Goal: Task Accomplishment & Management: Use online tool/utility

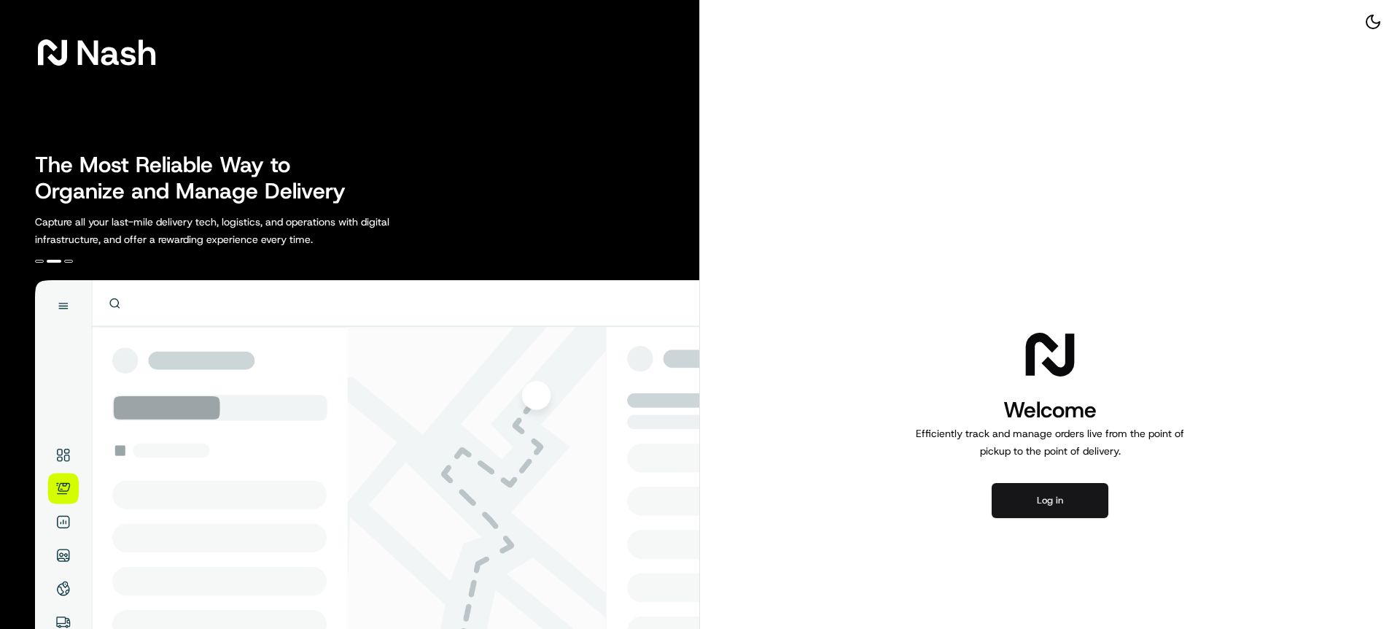
click at [1050, 506] on button "Log in" at bounding box center [1050, 500] width 117 height 35
